Goal: Task Accomplishment & Management: Use online tool/utility

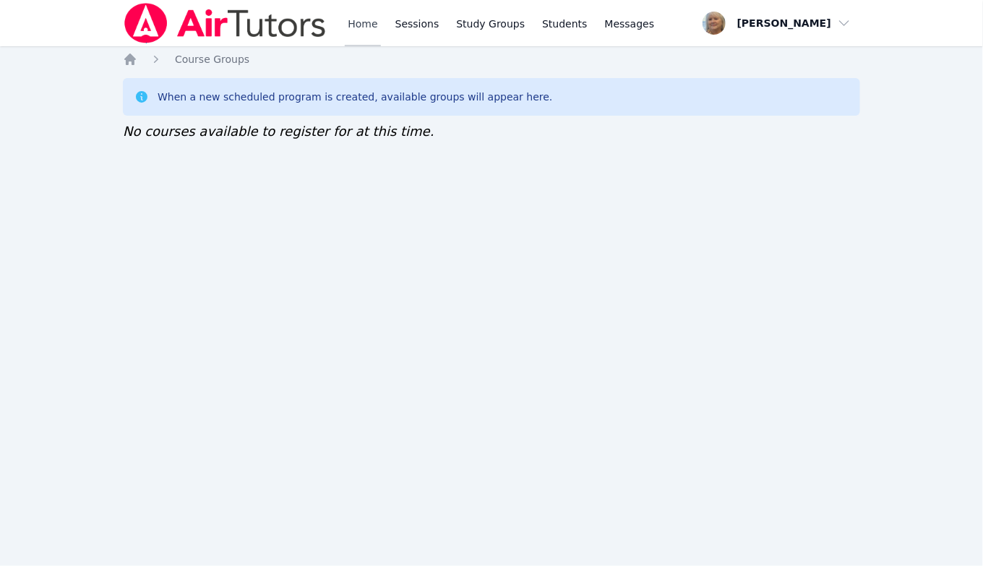
click at [380, 27] on link "Home" at bounding box center [362, 23] width 35 height 46
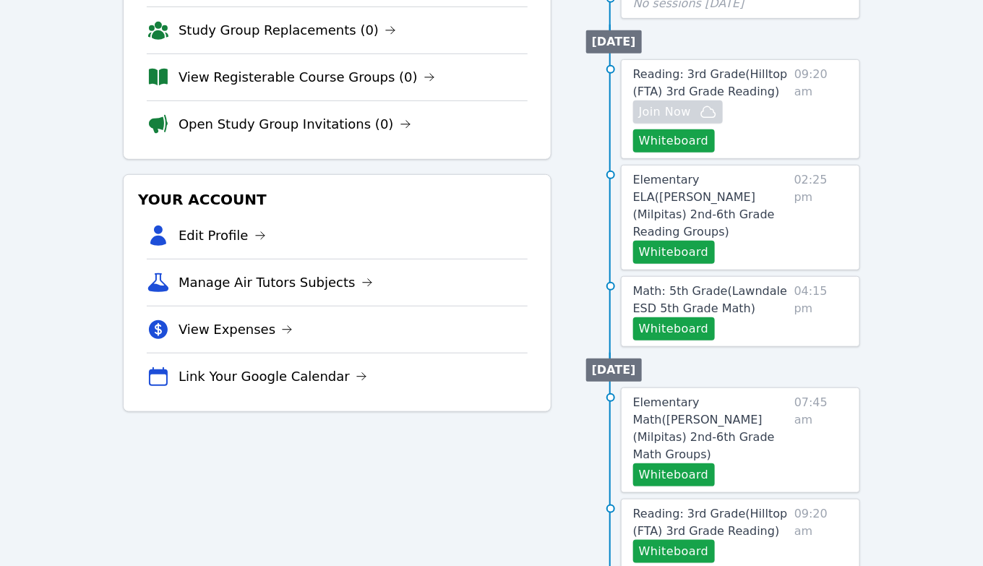
scroll to position [247, 0]
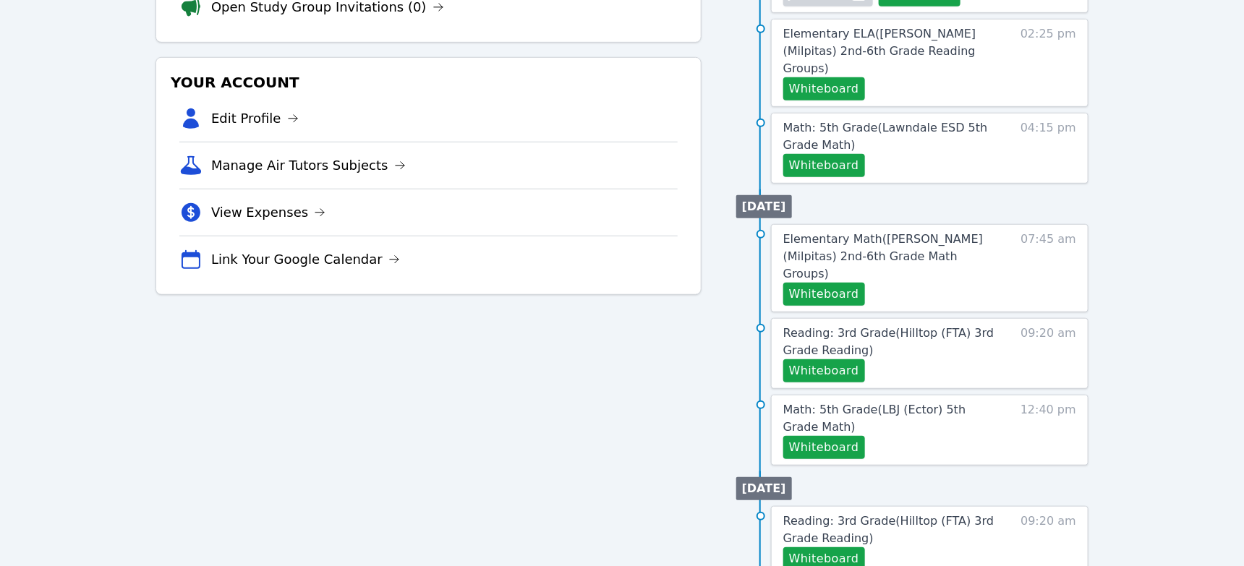
scroll to position [360, 0]
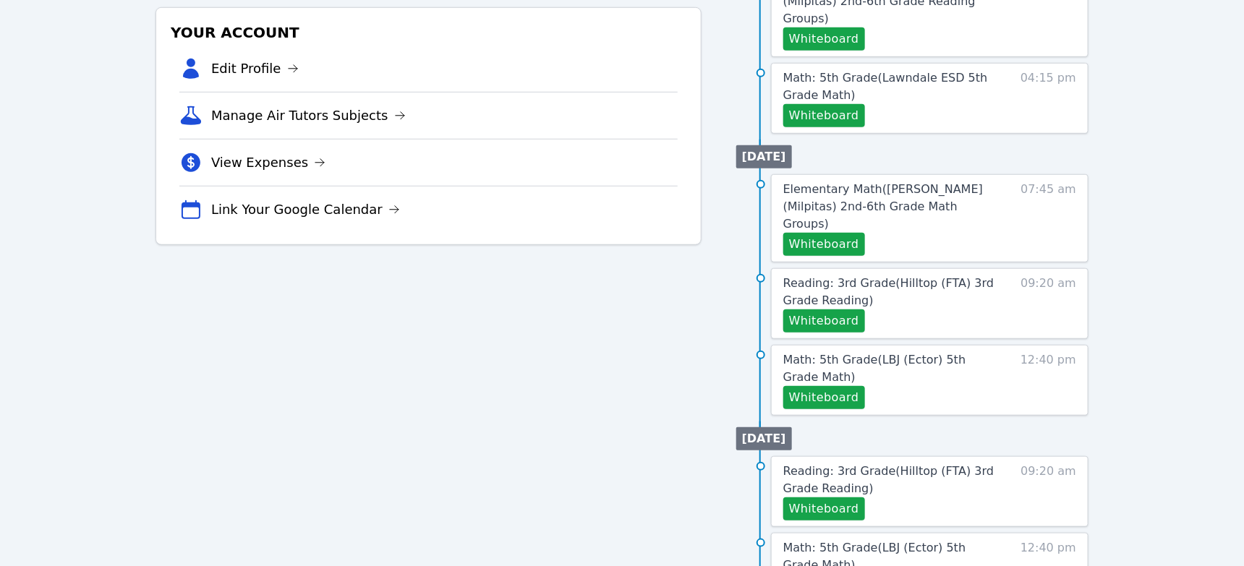
scroll to position [411, 0]
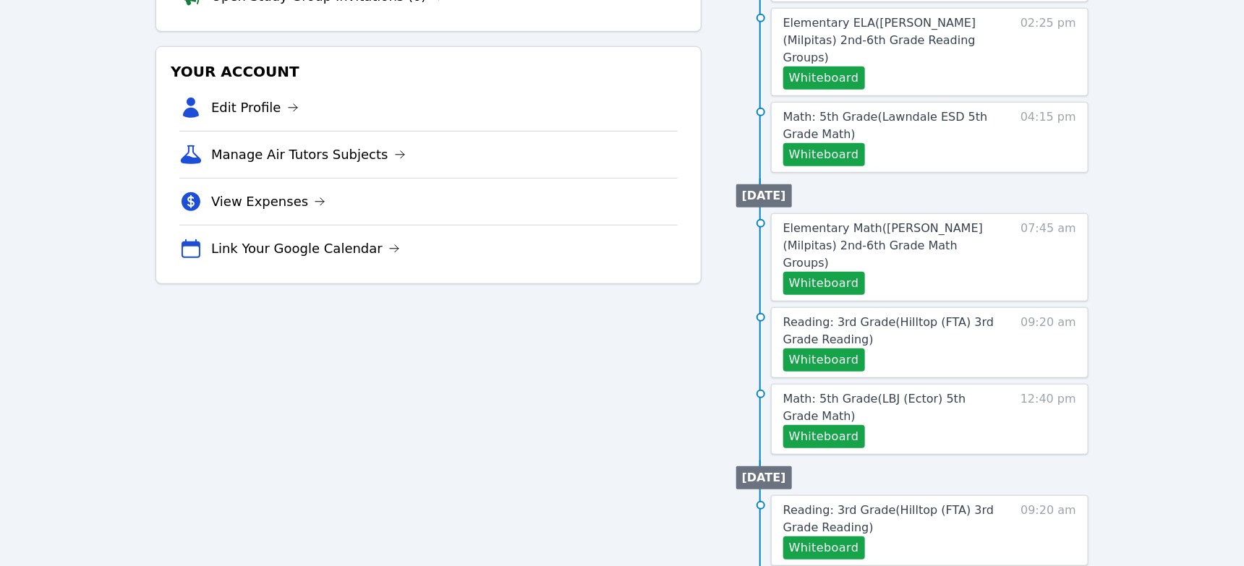
scroll to position [374, 0]
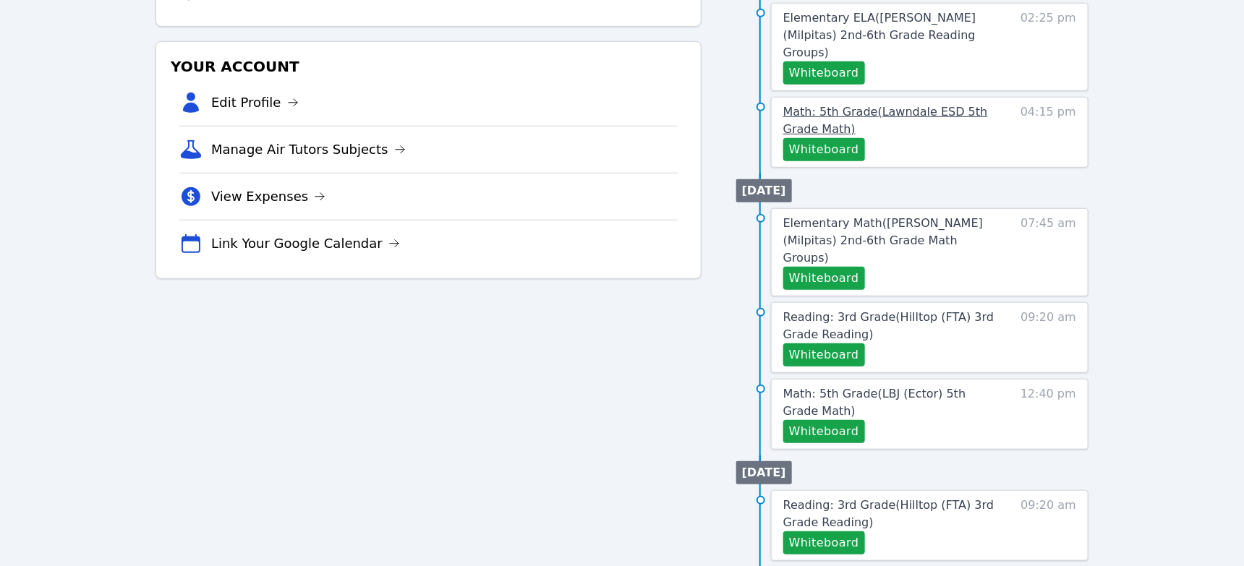
click at [912, 136] on span "Math: 5th Grade ( Lawndale ESD 5th Grade Math )" at bounding box center [885, 120] width 205 height 31
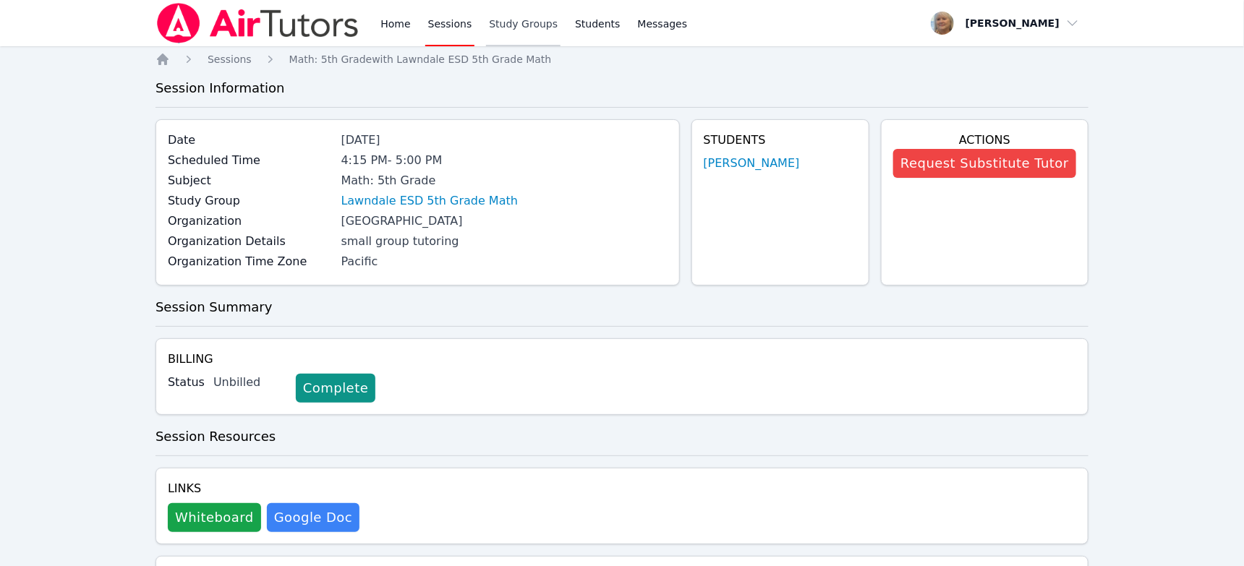
click at [560, 32] on link "Study Groups" at bounding box center [523, 23] width 74 height 46
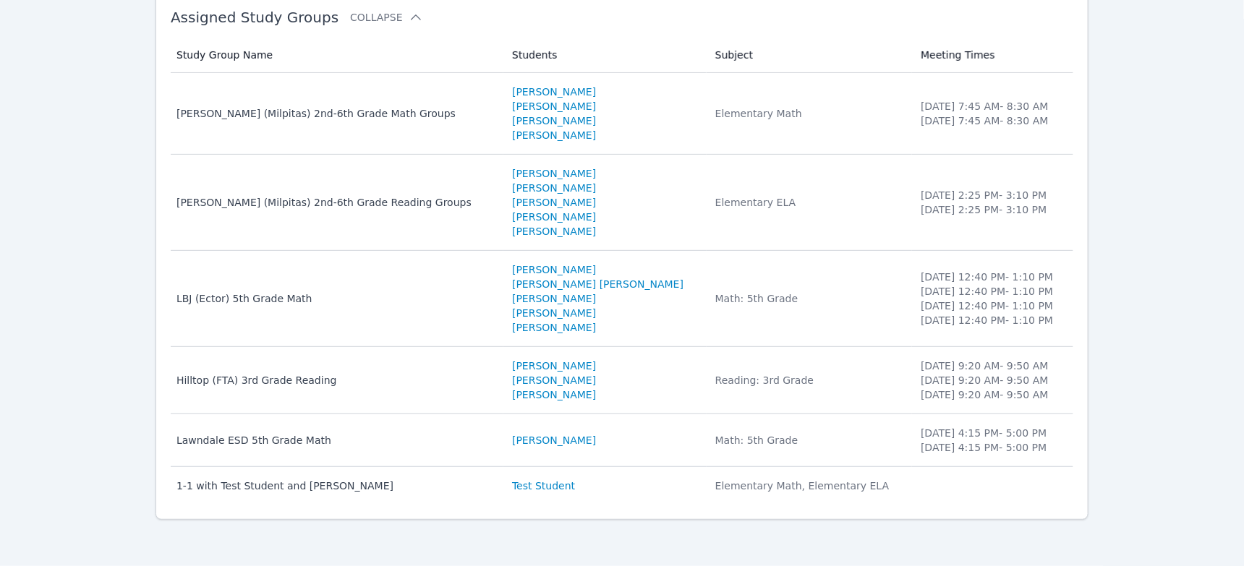
scroll to position [399, 0]
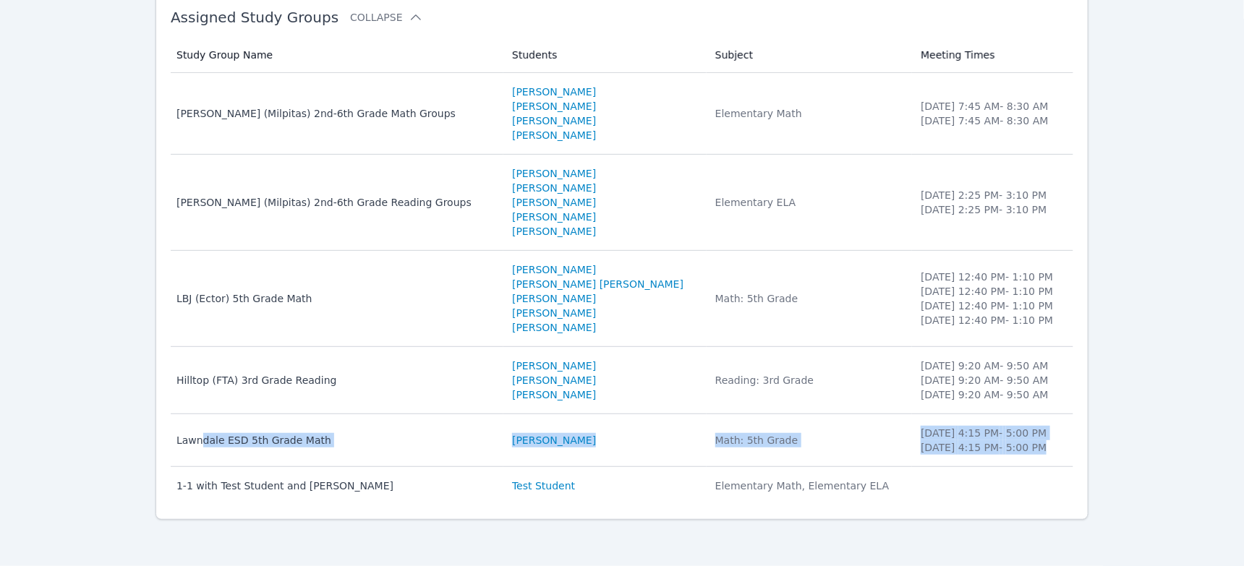
drag, startPoint x: 1069, startPoint y: 405, endPoint x: 242, endPoint y: 386, distance: 827.4
click at [218, 414] on tr "Study Group Name Lawndale ESD 5th Grade Math Students Nathan Marroquin Subject …" at bounding box center [622, 440] width 902 height 53
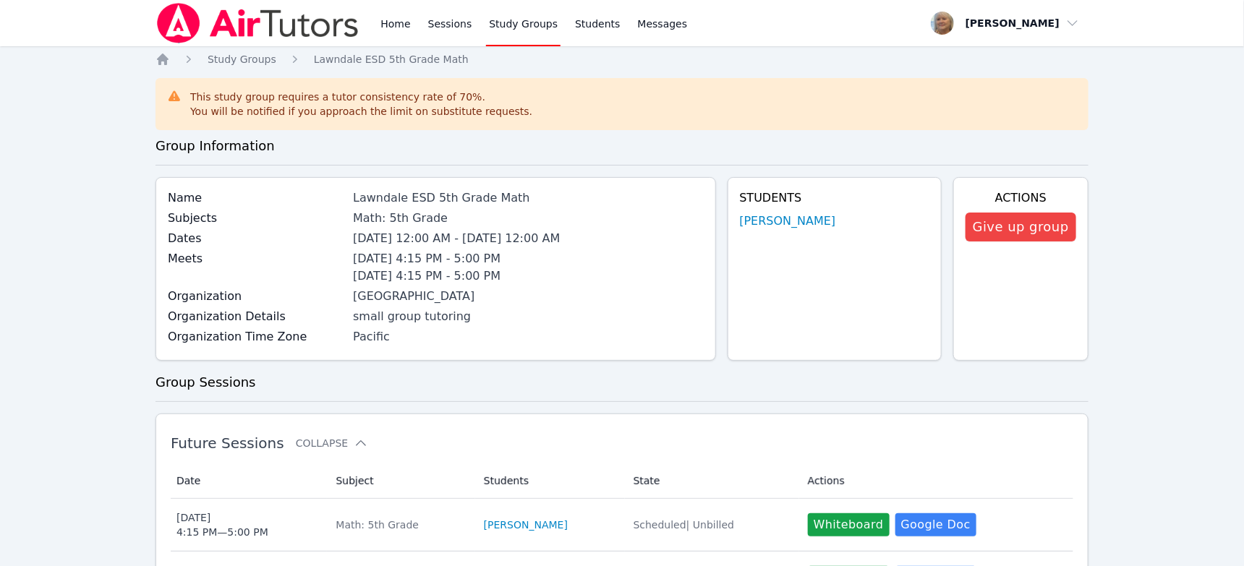
click at [649, 285] on li "Thursday 4:15 PM - 5:00 PM" at bounding box center [528, 276] width 350 height 17
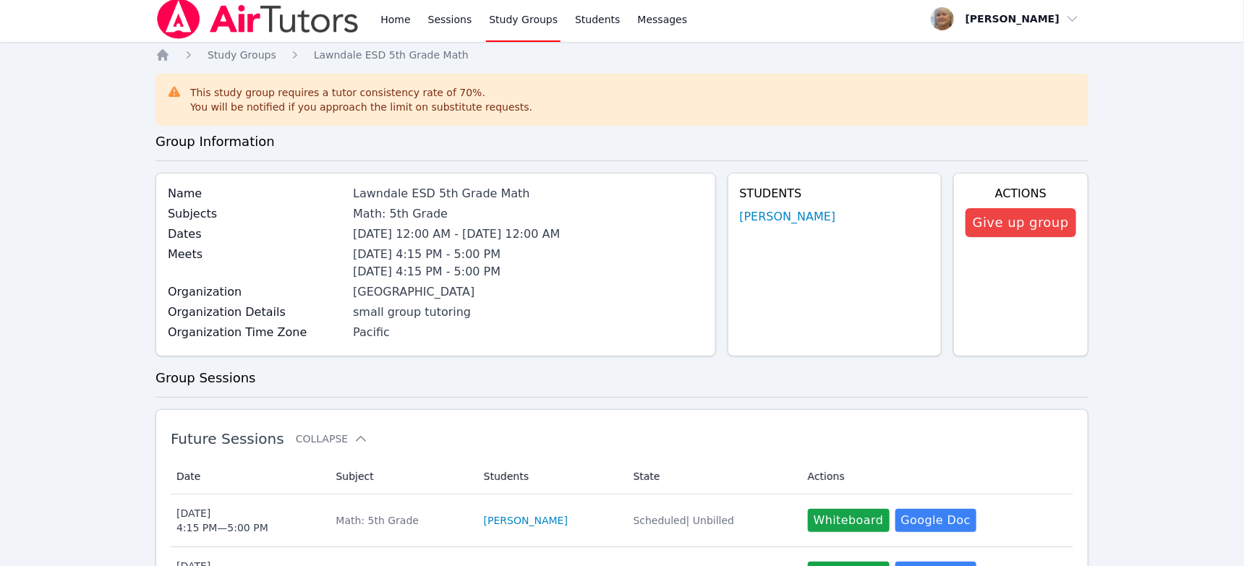
scroll to position [9, 0]
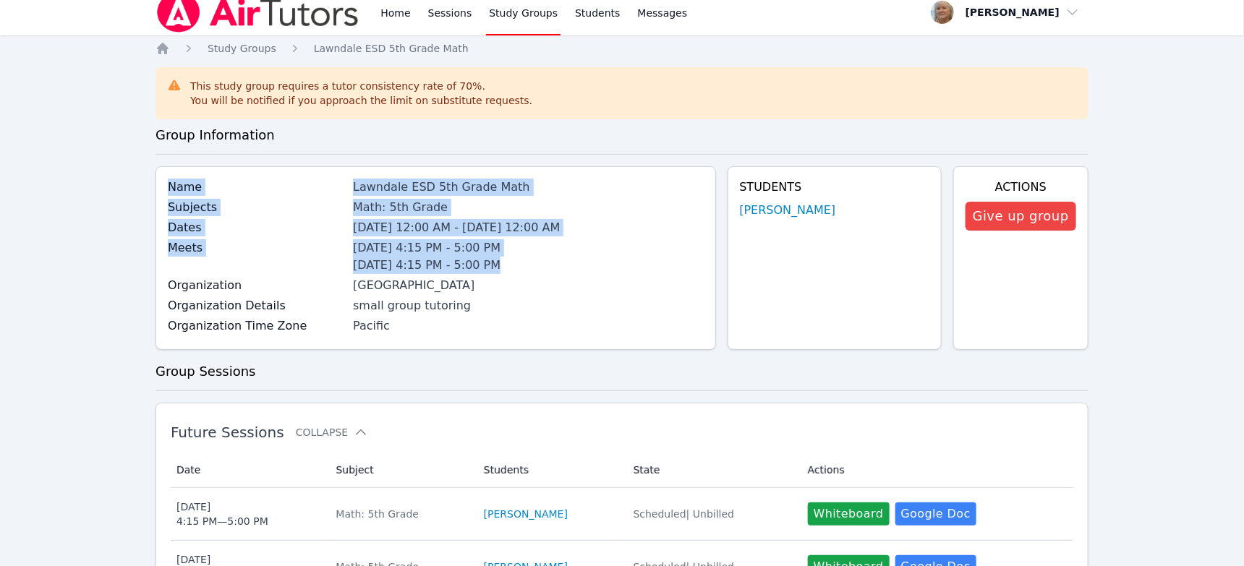
drag, startPoint x: 568, startPoint y: 336, endPoint x: 166, endPoint y: 227, distance: 417.3
click at [166, 227] on div "Name Lawndale ESD 5th Grade Math Subjects Math: 5th Grade Dates Oct 14, 2025 12…" at bounding box center [435, 258] width 560 height 184
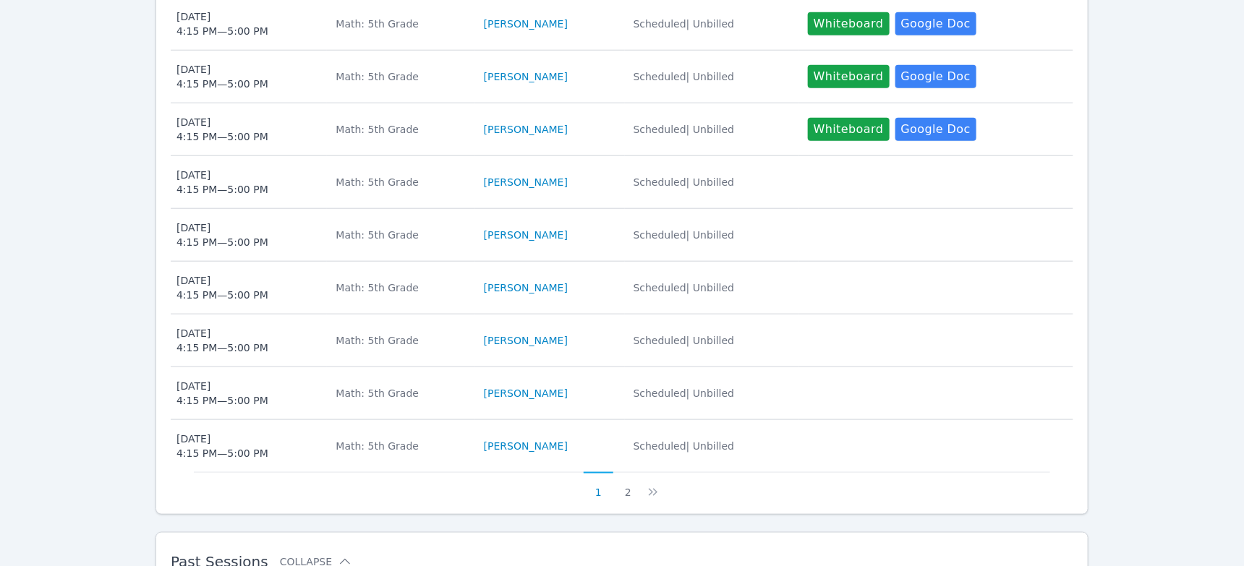
scroll to position [0, 0]
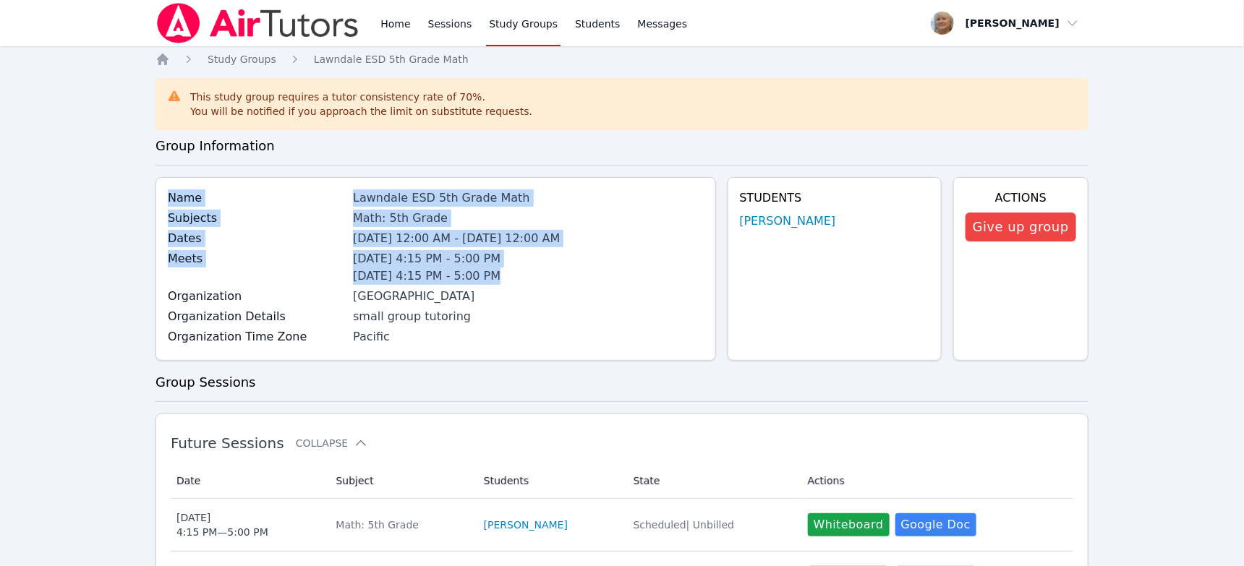
click at [560, 30] on link "Study Groups" at bounding box center [523, 23] width 74 height 46
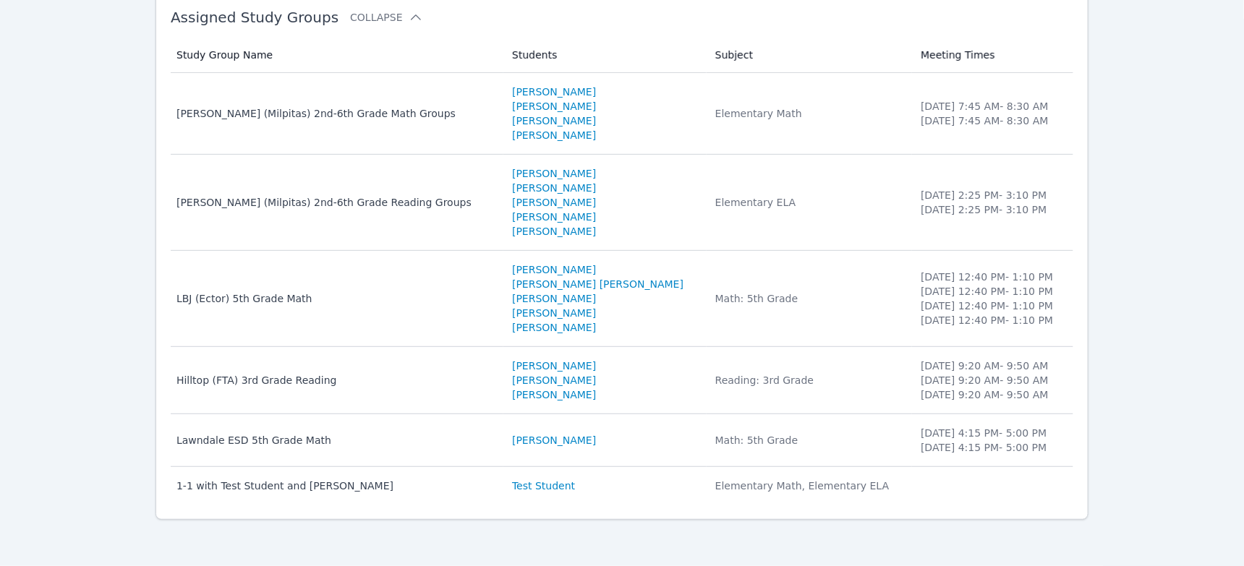
scroll to position [399, 0]
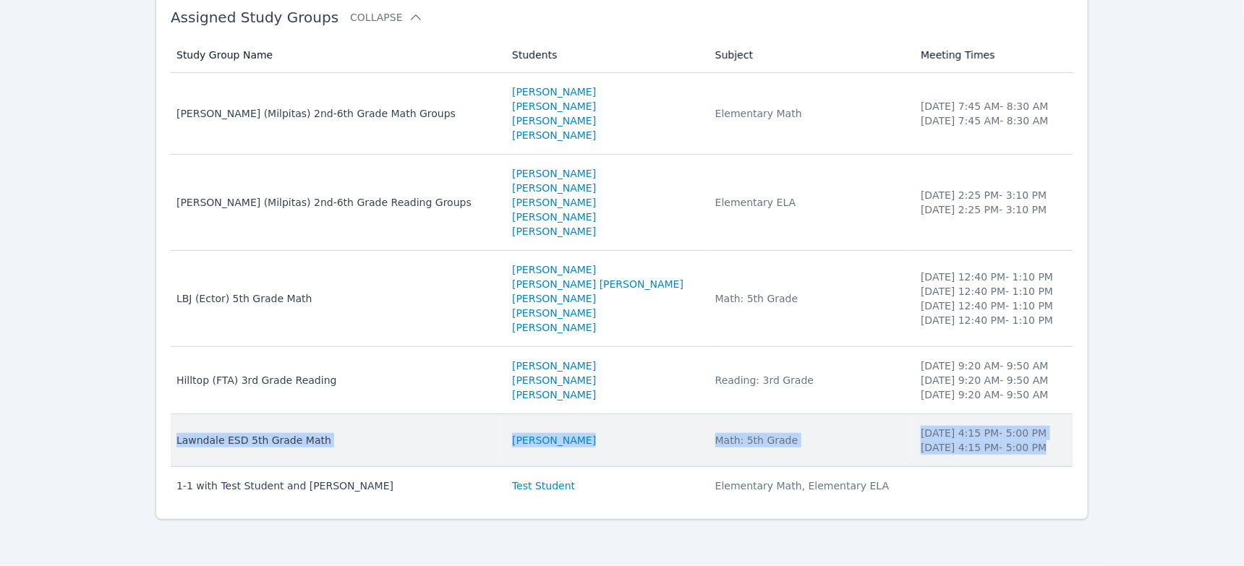
drag, startPoint x: 1060, startPoint y: 405, endPoint x: 182, endPoint y: 393, distance: 877.9
click at [182, 414] on tr "Study Group Name Lawndale ESD 5th Grade Math Students Nathan Marroquin Subject …" at bounding box center [622, 440] width 902 height 53
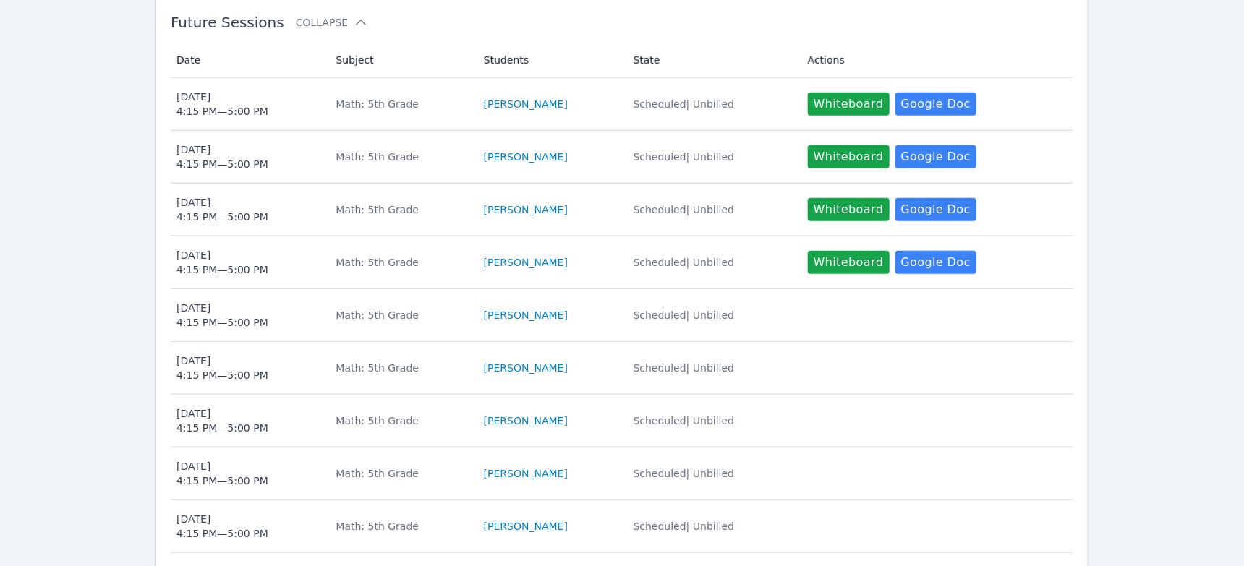
scroll to position [429, 0]
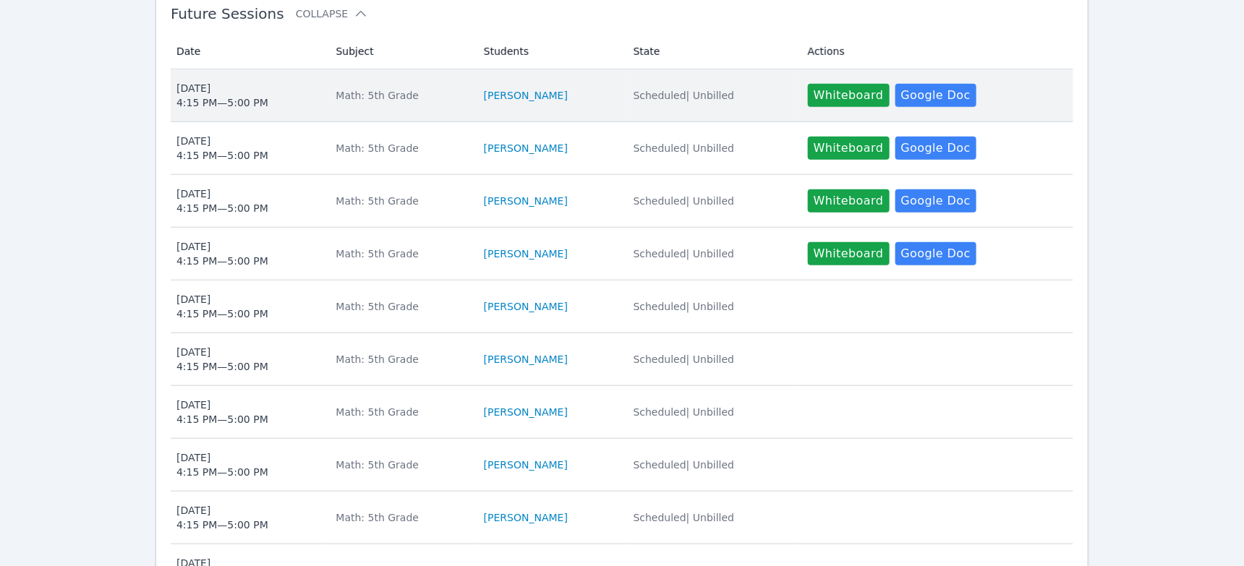
drag, startPoint x: 584, startPoint y: 240, endPoint x: 178, endPoint y: 213, distance: 407.2
click at [178, 122] on tr "Date Tue Oct 14 4:15 PM — 5:00 PM Subject Math: 5th Grade Students Nathan Marro…" at bounding box center [622, 95] width 902 height 53
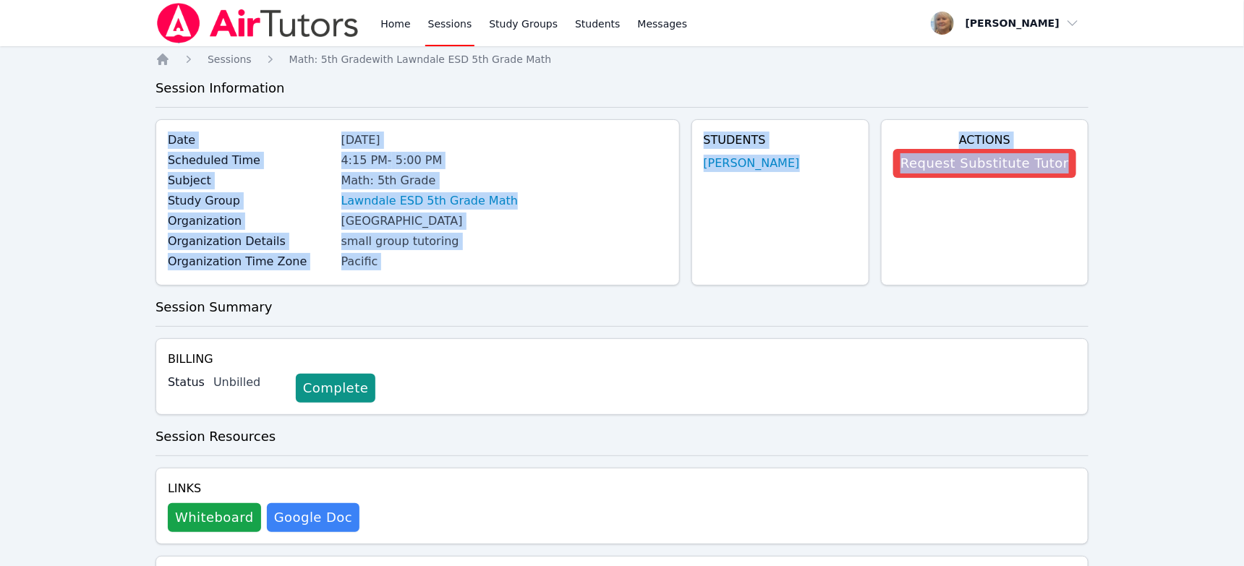
drag, startPoint x: 894, startPoint y: 341, endPoint x: 161, endPoint y: 167, distance: 753.4
click at [161, 167] on div "Date Oct 14, 2025 Scheduled Time 4:15 PM - 5:00 PM Subject Math: 5th Grade Stud…" at bounding box center [621, 208] width 933 height 178
copy div "Date Oct 14, 2025 Scheduled Time 4:15 PM - 5:00 PM Subject Math: 5th Grade Stud…"
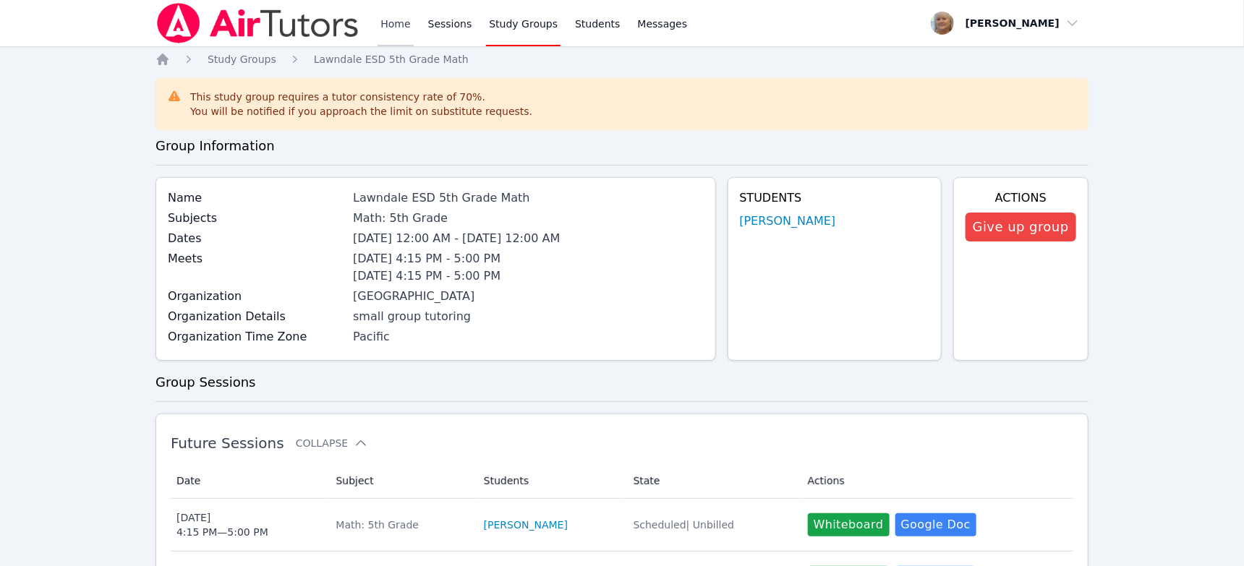
click at [413, 28] on link "Home" at bounding box center [394, 23] width 35 height 46
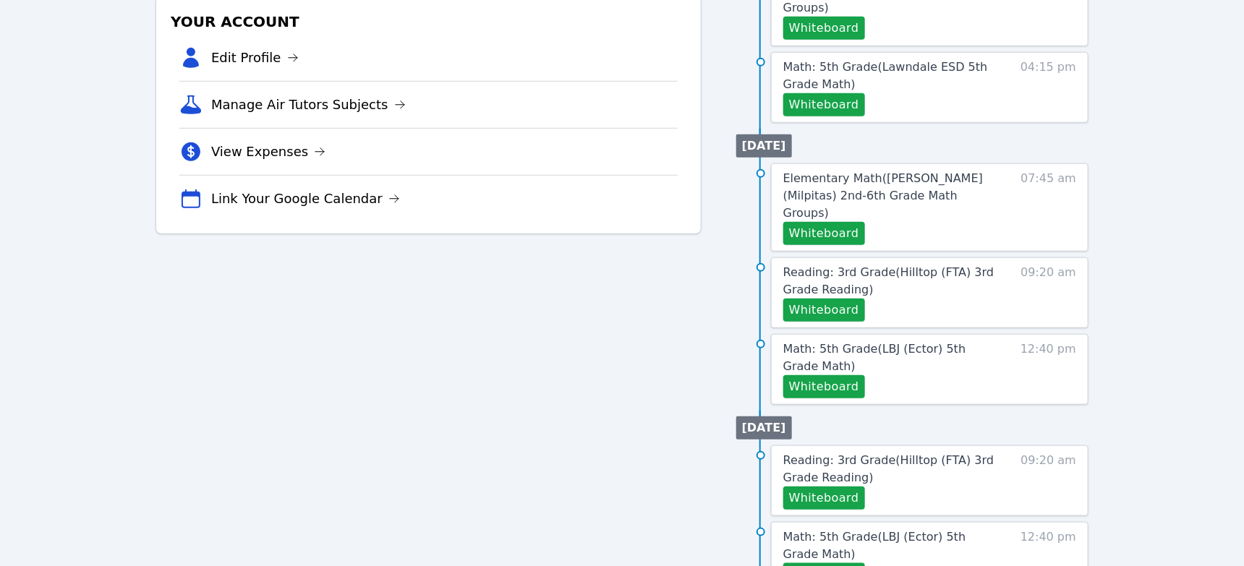
scroll to position [421, 0]
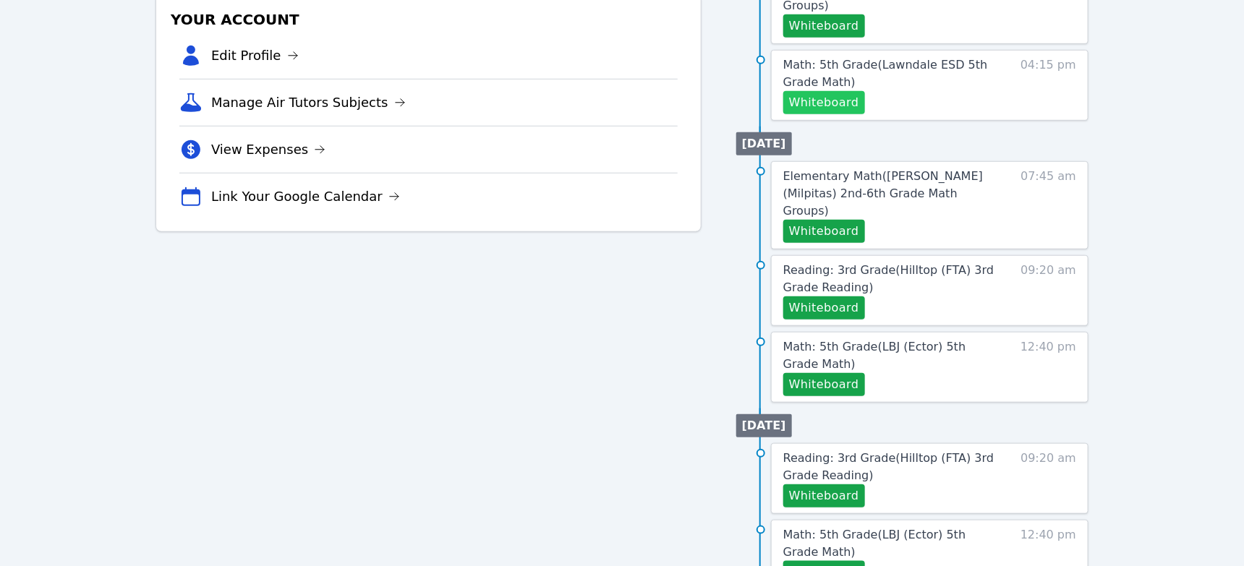
click at [852, 114] on button "Whiteboard" at bounding box center [824, 102] width 82 height 23
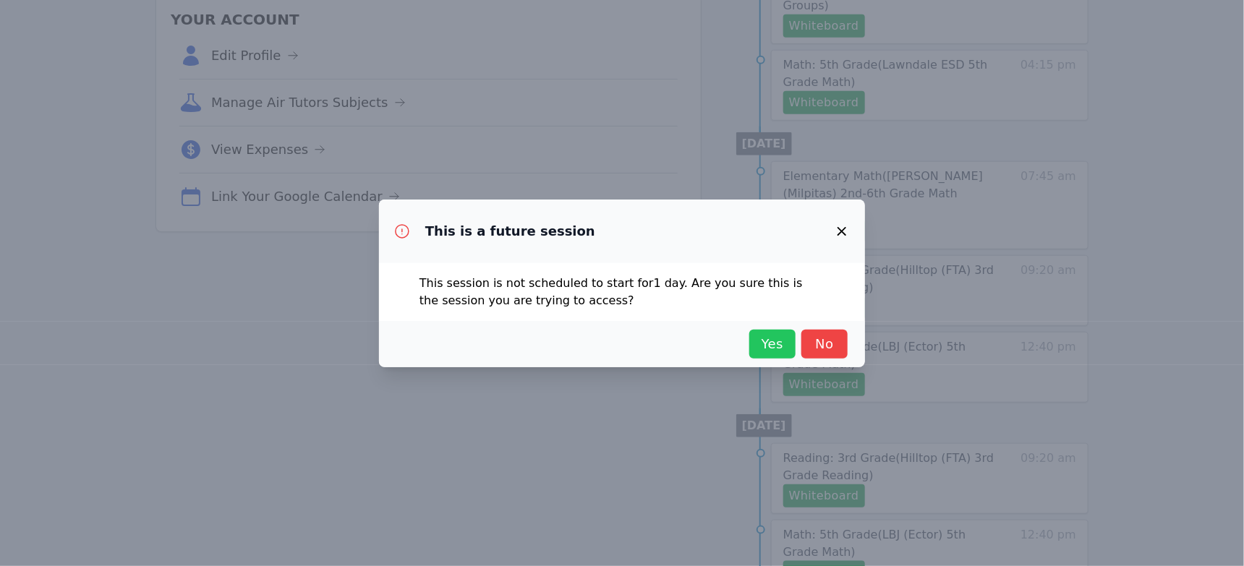
click at [788, 354] on span "Yes" at bounding box center [772, 344] width 32 height 20
